Goal: Task Accomplishment & Management: Manage account settings

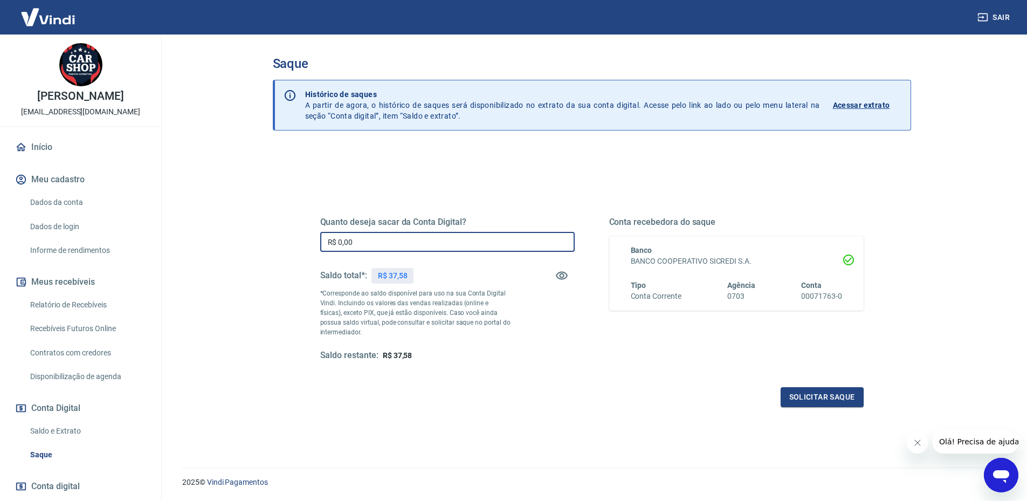
click at [386, 239] on input "R$ 0,00" at bounding box center [447, 242] width 254 height 20
type input "R$ 37,58"
click at [798, 394] on button "Solicitar saque" at bounding box center [822, 397] width 83 height 20
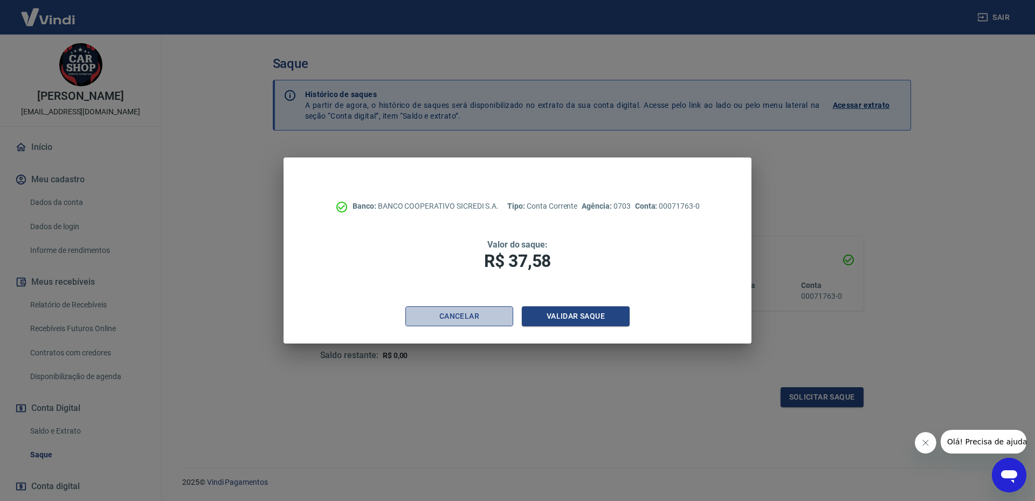
click at [474, 320] on button "Cancelar" at bounding box center [459, 316] width 108 height 20
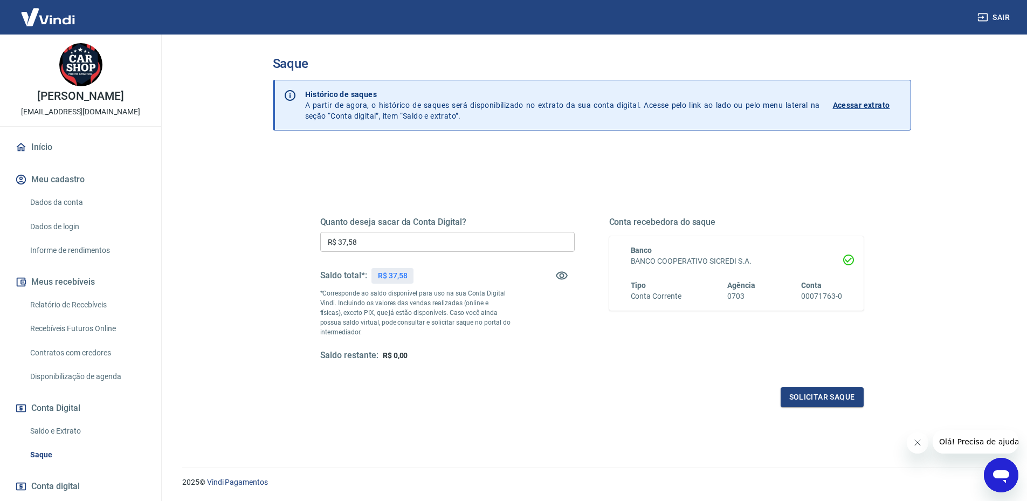
click at [46, 15] on img at bounding box center [48, 17] width 70 height 33
